Goal: Task Accomplishment & Management: Manage account settings

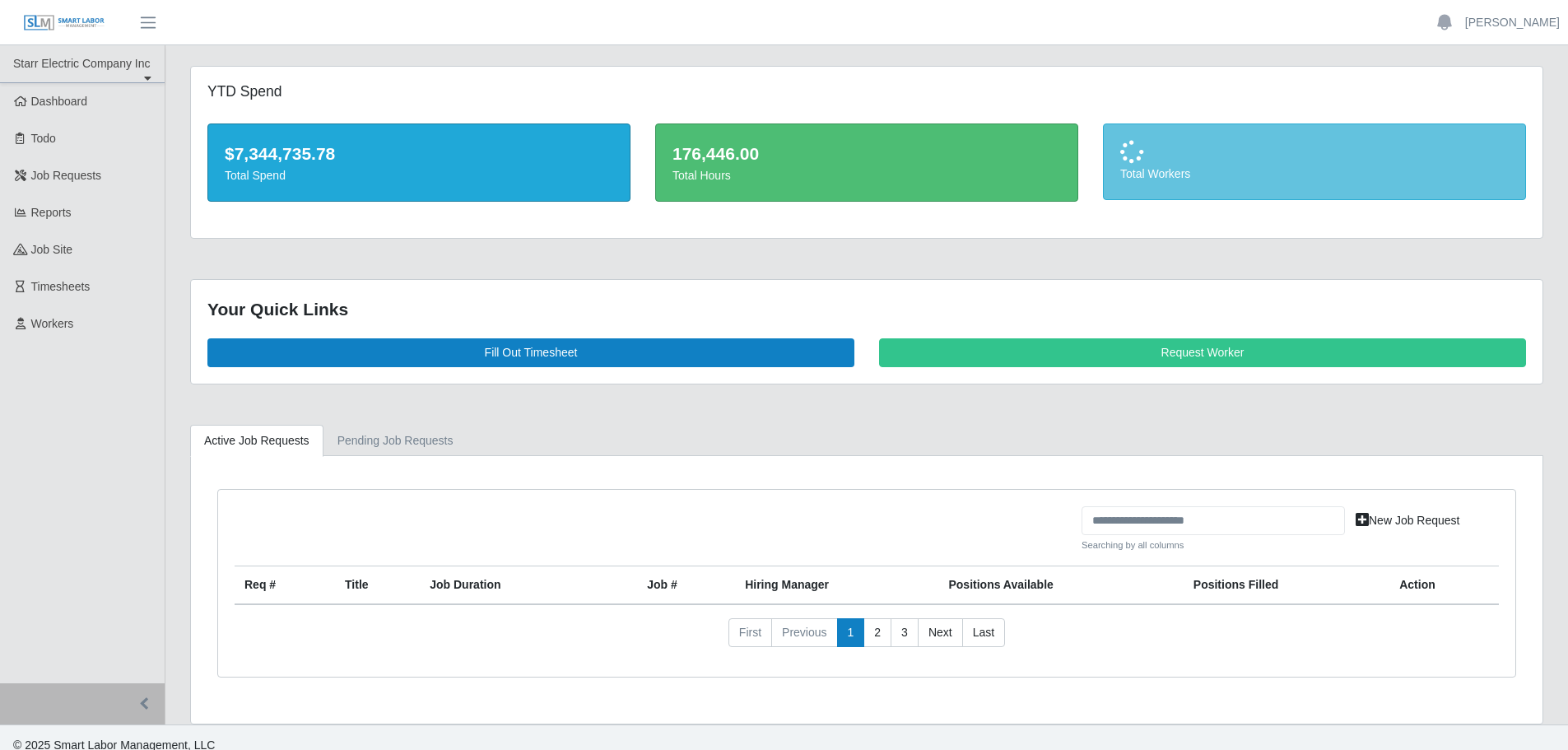
scroll to position [16, 0]
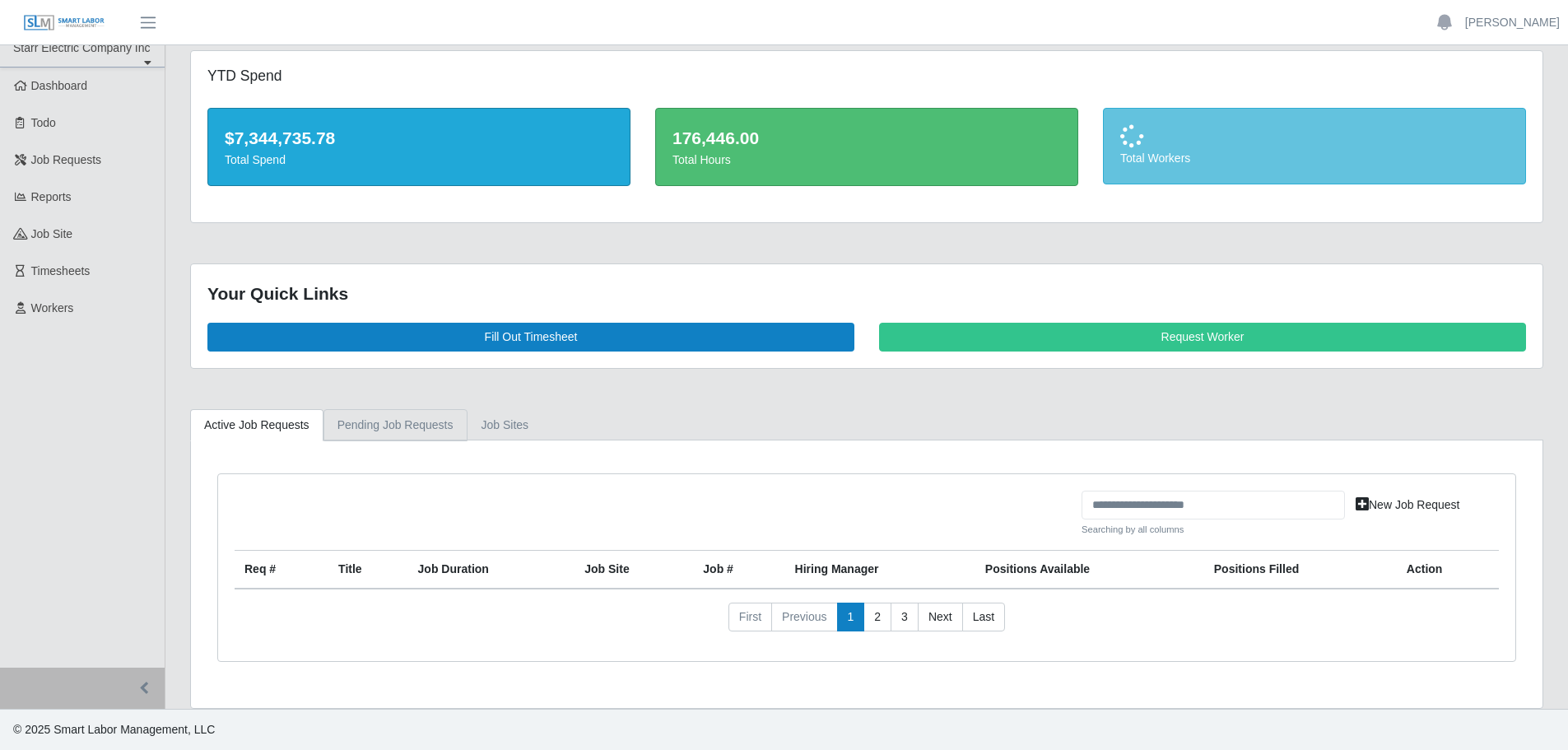
click at [393, 420] on link "Pending Job Requests" at bounding box center [396, 425] width 144 height 32
click at [289, 425] on link "Active Job Requests" at bounding box center [256, 425] width 134 height 32
click at [77, 161] on span "Job Requests" at bounding box center [66, 160] width 71 height 13
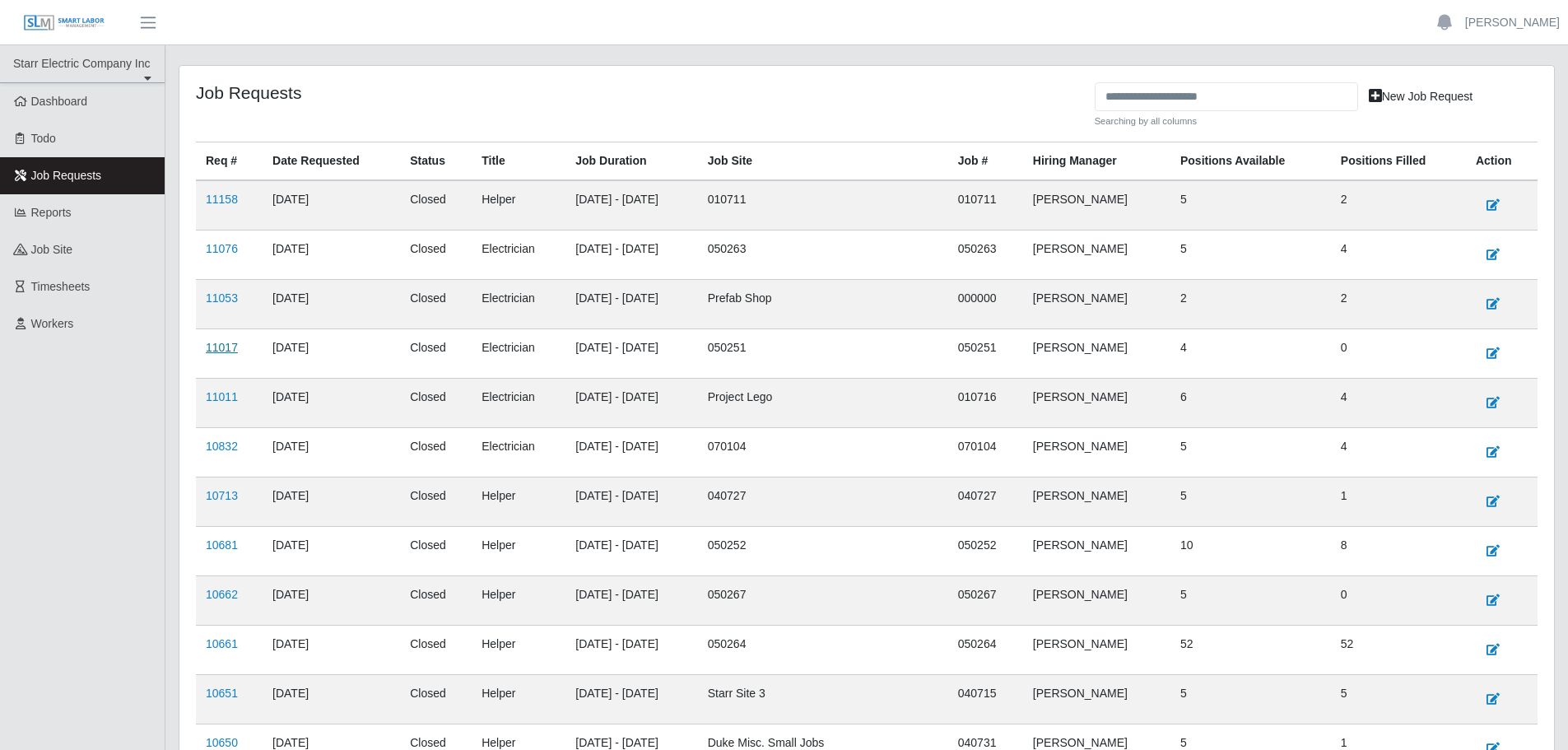
click at [221, 347] on link "11017" at bounding box center [221, 347] width 32 height 13
